Goal: Task Accomplishment & Management: Use online tool/utility

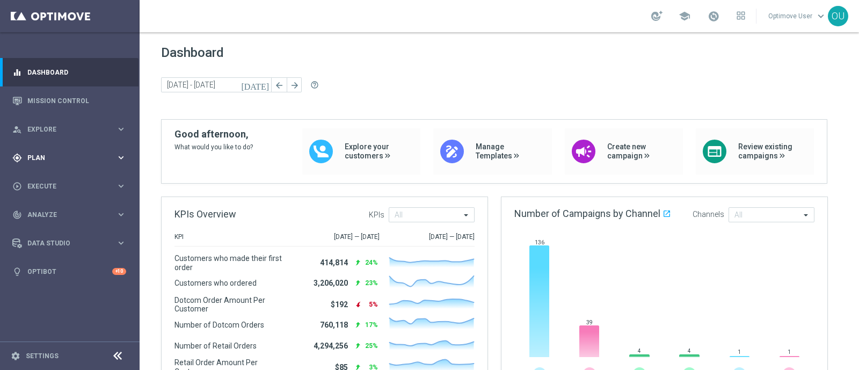
click at [61, 153] on div "gps_fixed Plan" at bounding box center [64, 158] width 104 height 10
click at [52, 210] on span "Templates" at bounding box center [66, 212] width 77 height 6
click at [53, 226] on link "Optimail" at bounding box center [72, 228] width 78 height 9
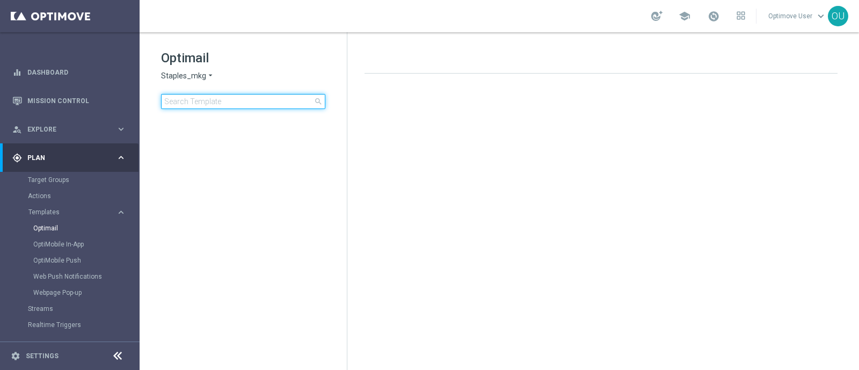
drag, startPoint x: 250, startPoint y: 106, endPoint x: 268, endPoint y: 105, distance: 18.3
click at [252, 106] on input at bounding box center [243, 101] width 164 height 15
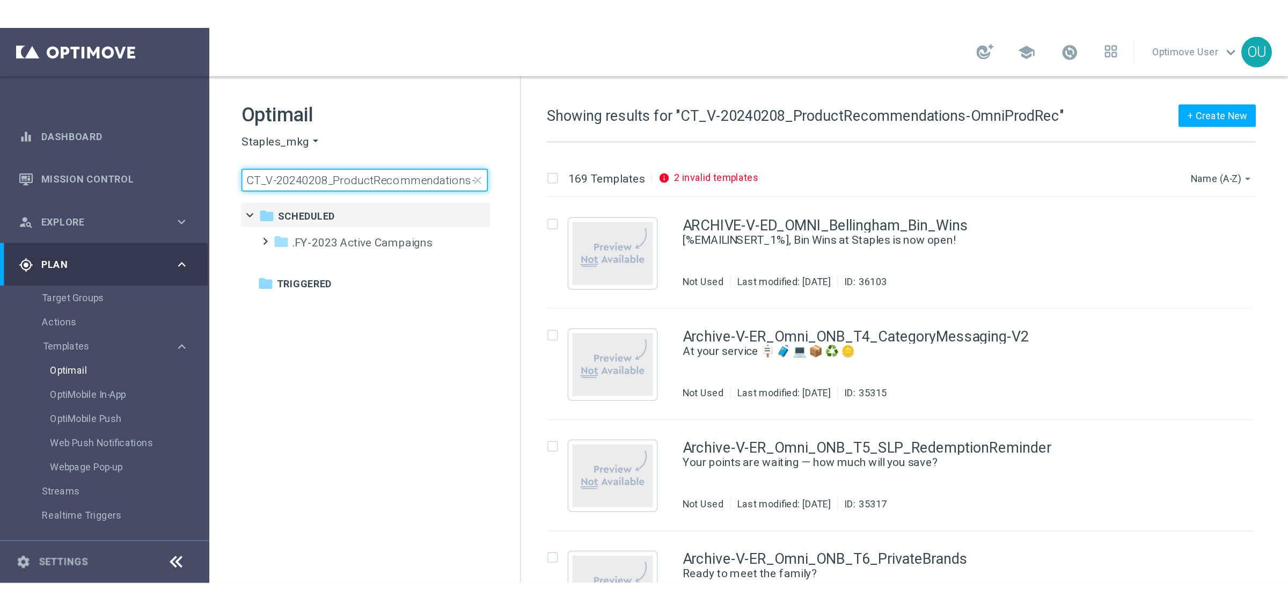
scroll to position [0, 39]
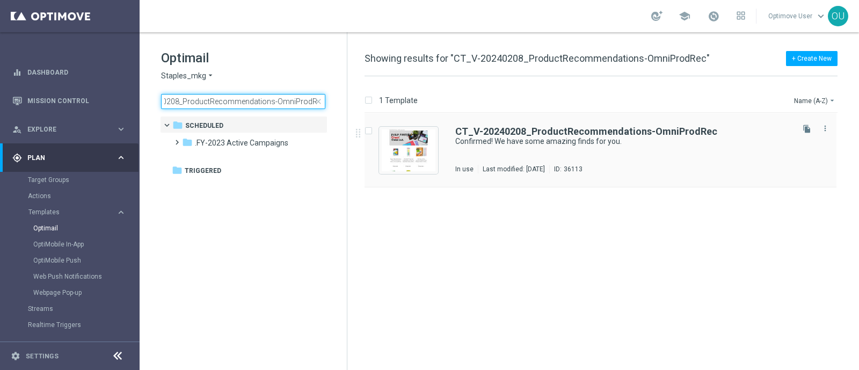
type input "CT_V-20240208_ProductRecommendations-OmniProdRec"
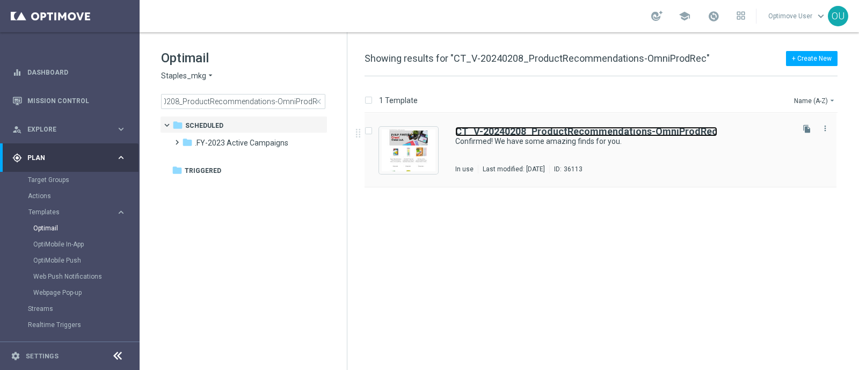
click at [558, 127] on b "CT_V-20240208_ProductRecommendations-OmniProdRec" at bounding box center [586, 131] width 262 height 11
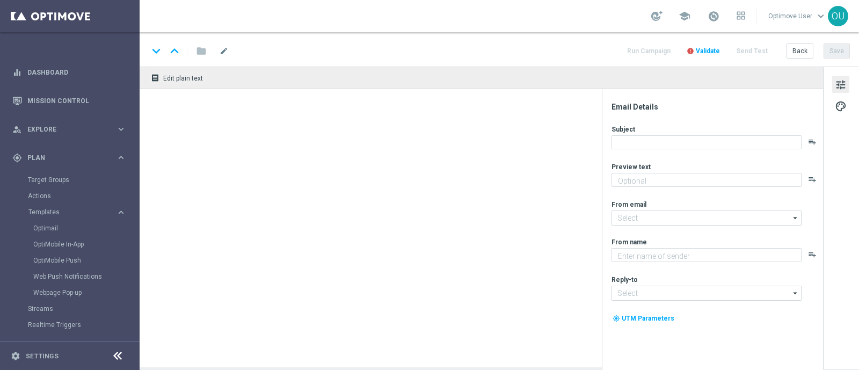
type textarea "Your handpicked choices await."
type input "[EMAIL_ADDRESS][DOMAIN_NAME]"
type textarea "Staples"
type input "[EMAIL_ADDRESS][DOMAIN_NAME]"
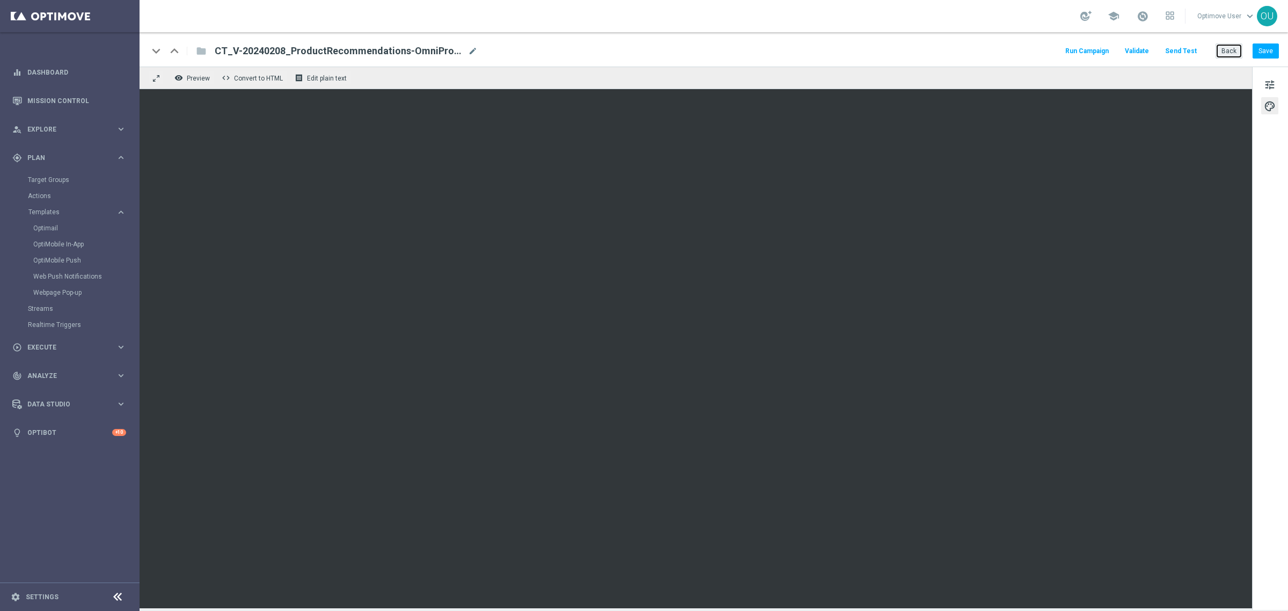
click at [858, 51] on button "Back" at bounding box center [1228, 50] width 27 height 15
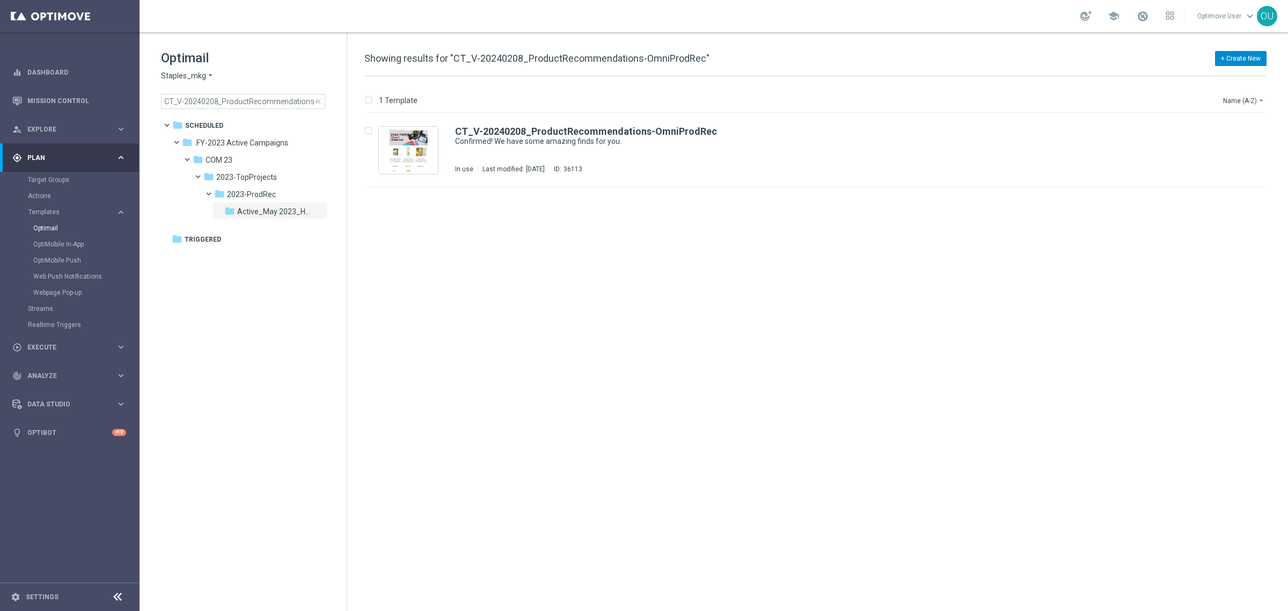
click at [858, 62] on button "+ Create New" at bounding box center [1241, 58] width 52 height 15
click at [858, 76] on span "New Template" at bounding box center [1210, 79] width 43 height 8
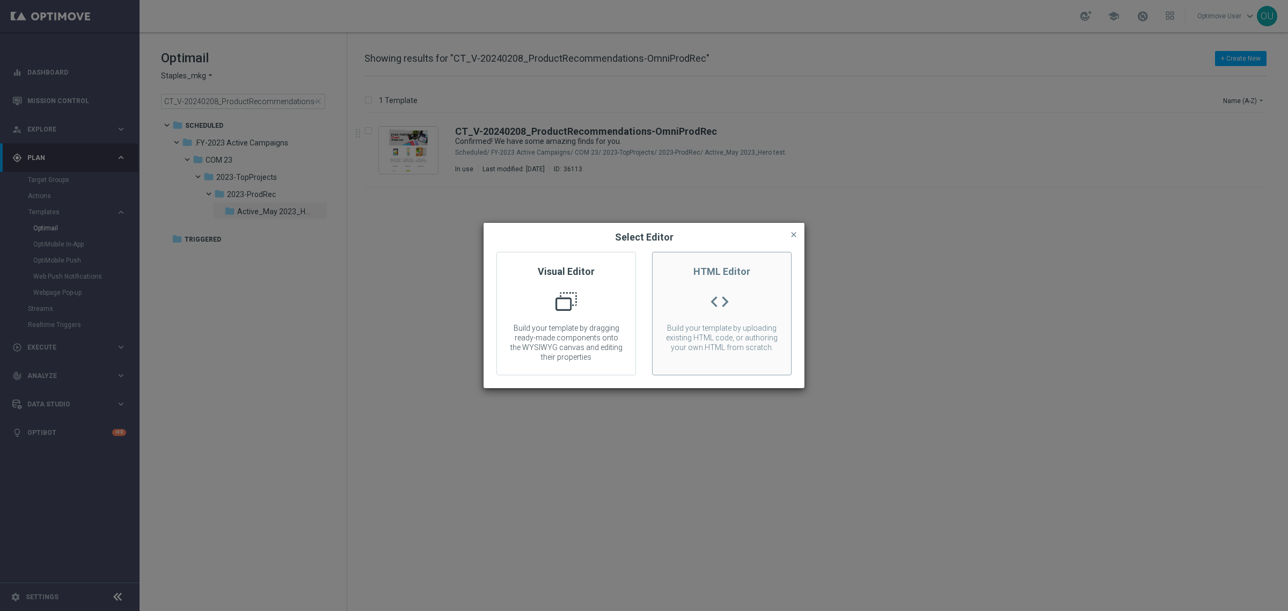
click at [679, 320] on div "HTML Editor code Build your template by uploading existing HTML code, or author…" at bounding box center [722, 313] width 140 height 123
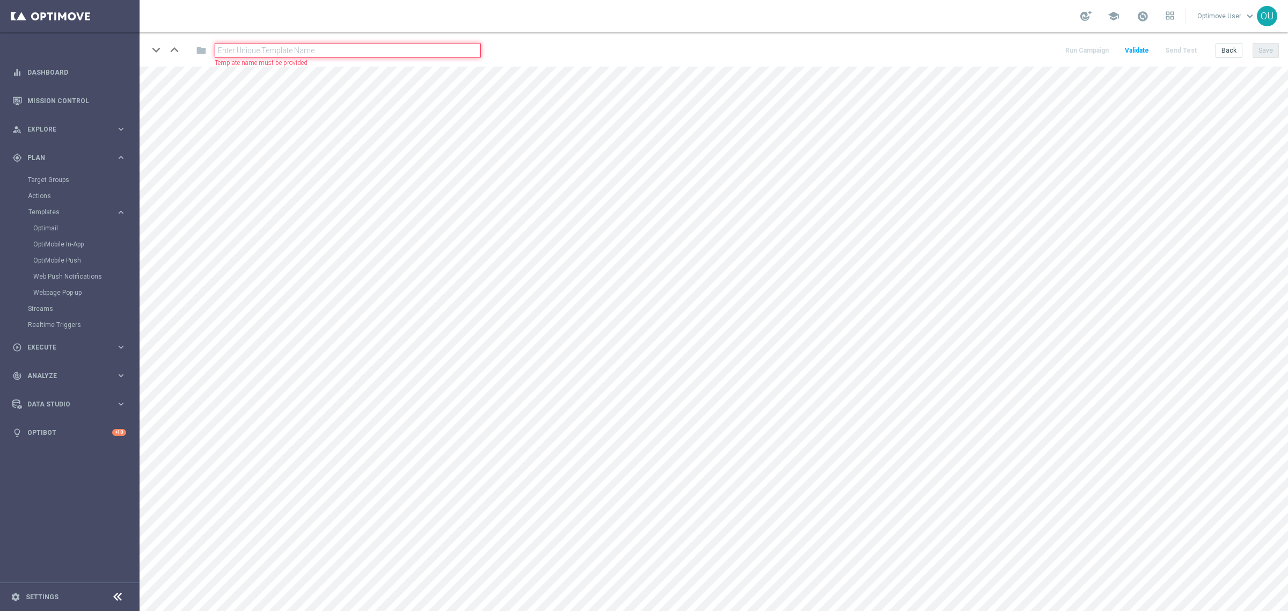
click at [263, 50] on input "text" at bounding box center [348, 50] width 266 height 15
click at [119, 100] on main "equalizer Dashboard Mission Control" at bounding box center [644, 305] width 1288 height 611
click at [858, 48] on button "Back" at bounding box center [1228, 50] width 27 height 15
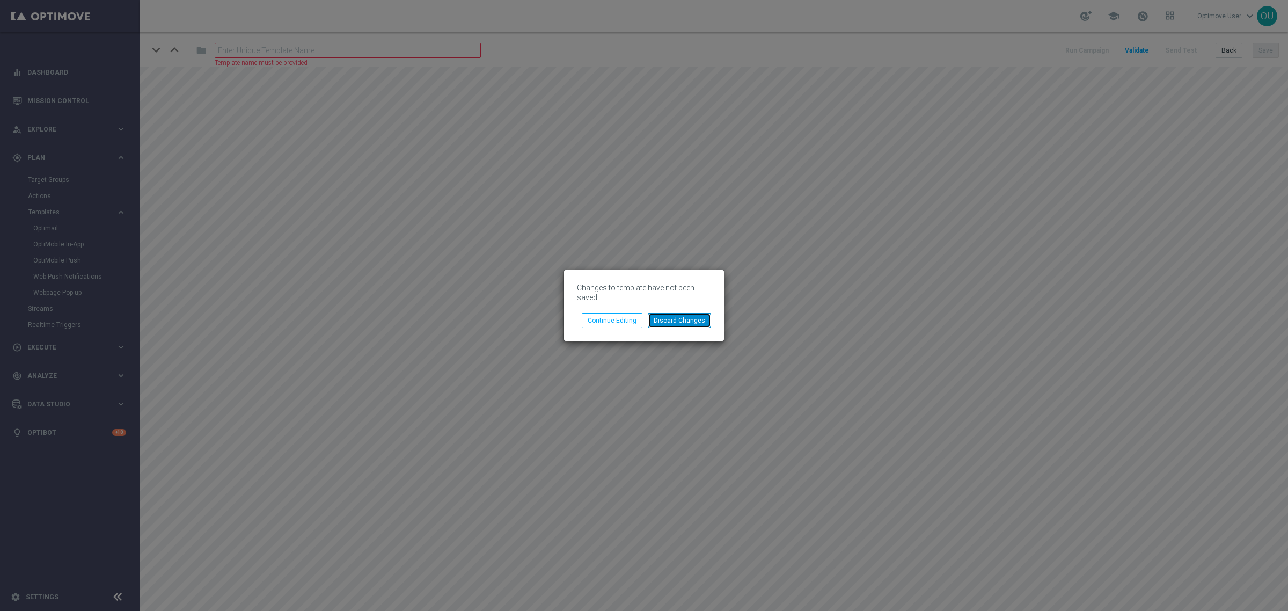
click at [677, 321] on button "Discard Changes" at bounding box center [679, 320] width 63 height 15
